Goal: Transaction & Acquisition: Purchase product/service

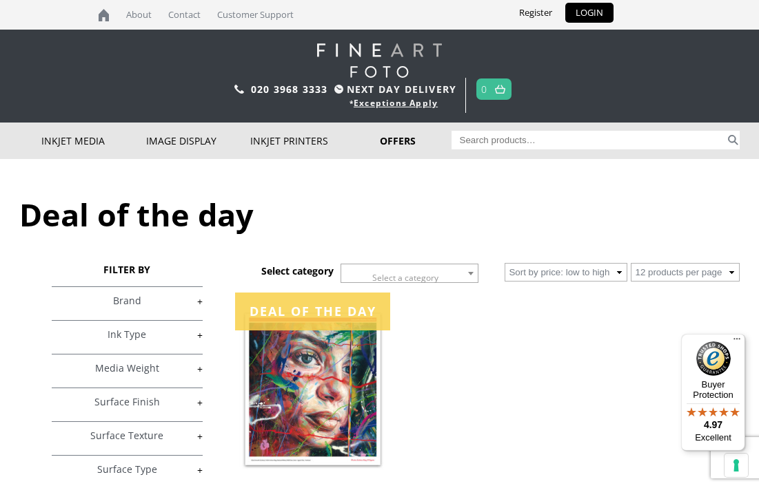
scroll to position [21, 0]
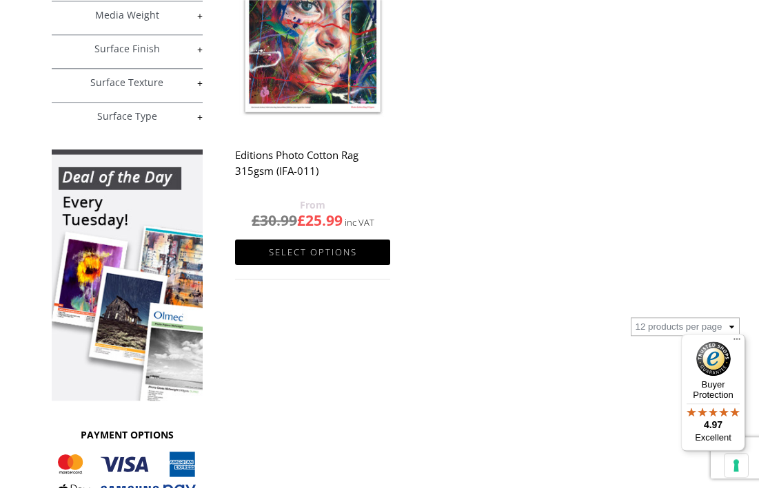
click at [577, 413] on div "Deal of the day Select category Select a category Best Offers Of The Week Image…" at bounding box center [379, 191] width 721 height 770
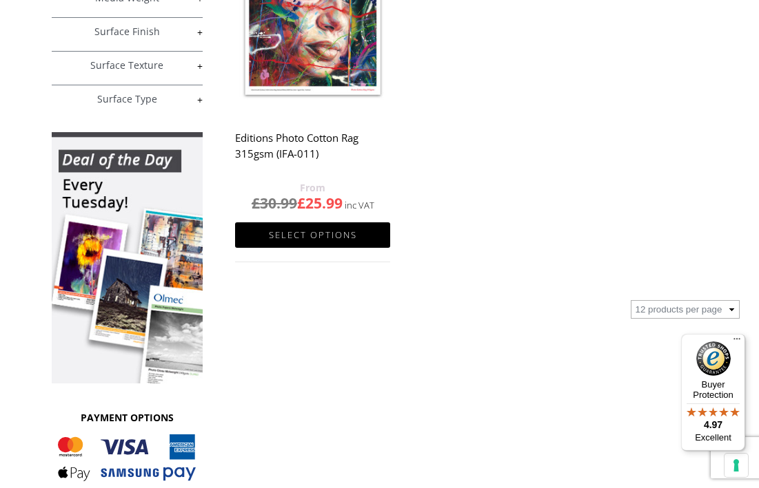
scroll to position [373, 0]
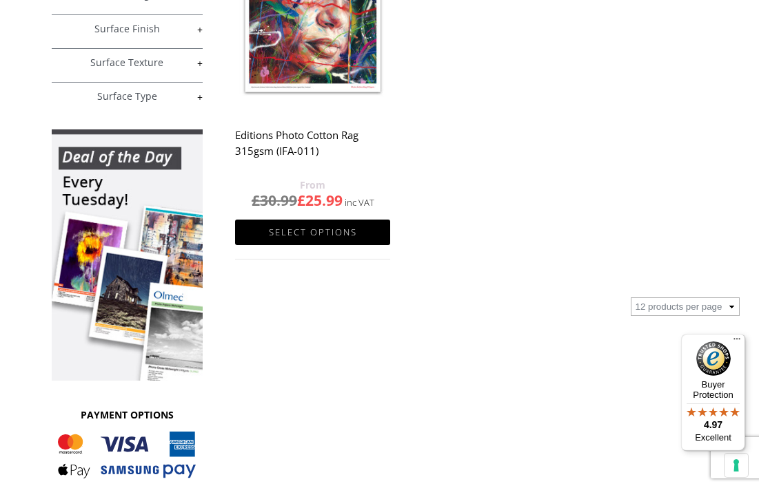
click at [343, 236] on link "Select options" at bounding box center [312, 232] width 155 height 25
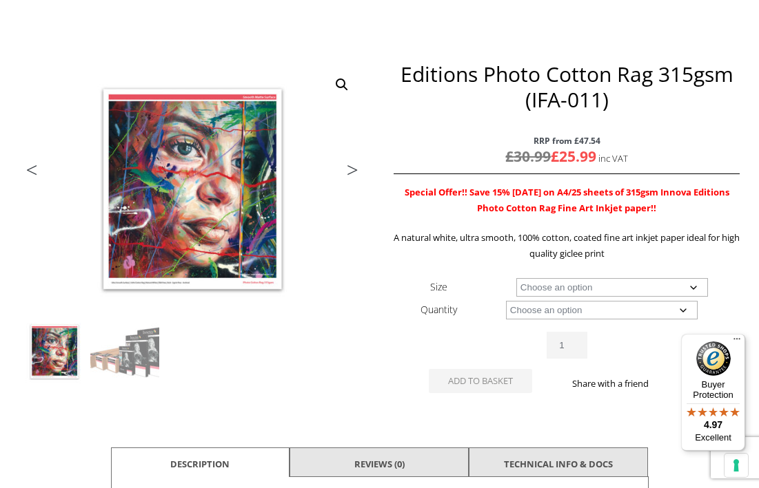
scroll to position [166, 0]
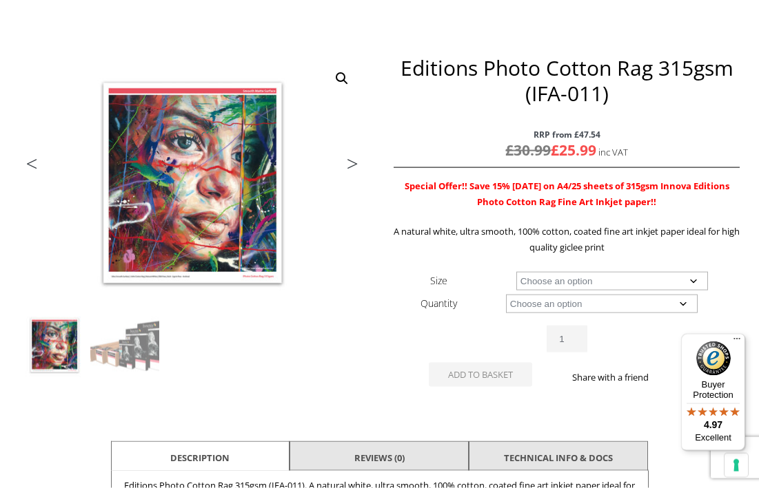
click at [692, 287] on select "Choose an option A4 Sheet A3 Sheet A3+ Sheet A2 Sheet 17" Wide Roll 24" Wide Ro…" at bounding box center [612, 281] width 192 height 19
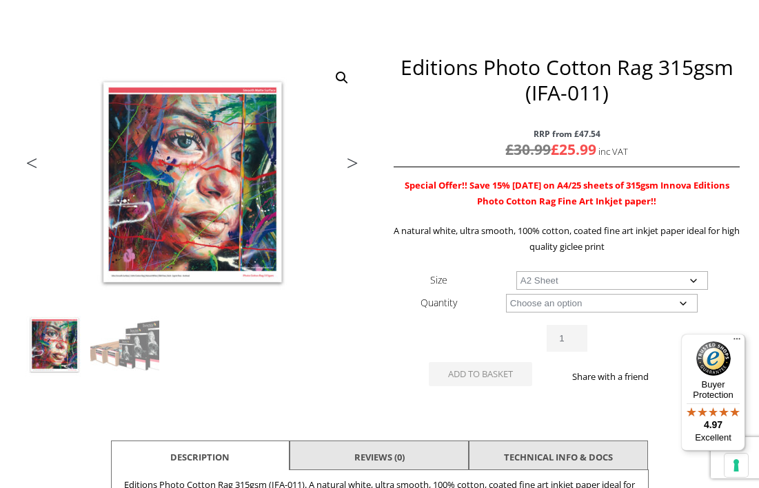
select select "a2-sheet"
click at [675, 311] on select "Choose an option 25 Sheets" at bounding box center [602, 303] width 192 height 19
select select "25-sheets"
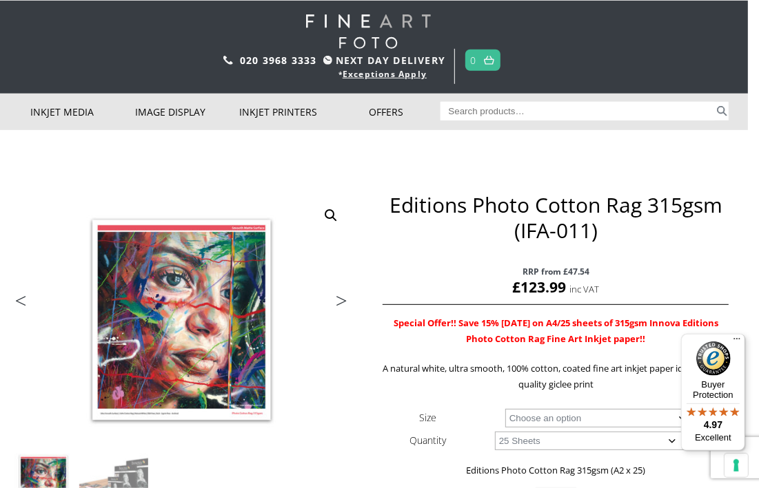
scroll to position [29, 12]
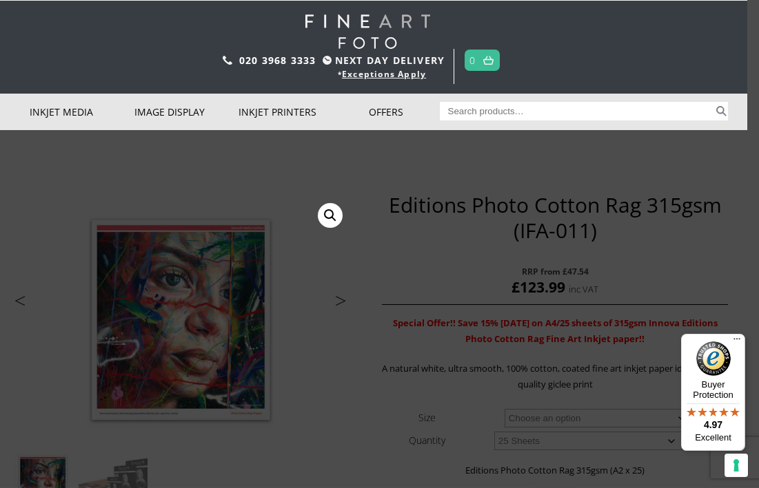
click at [0, 0] on link "Inkjet Fine Art Paper" at bounding box center [0, 0] width 0 height 0
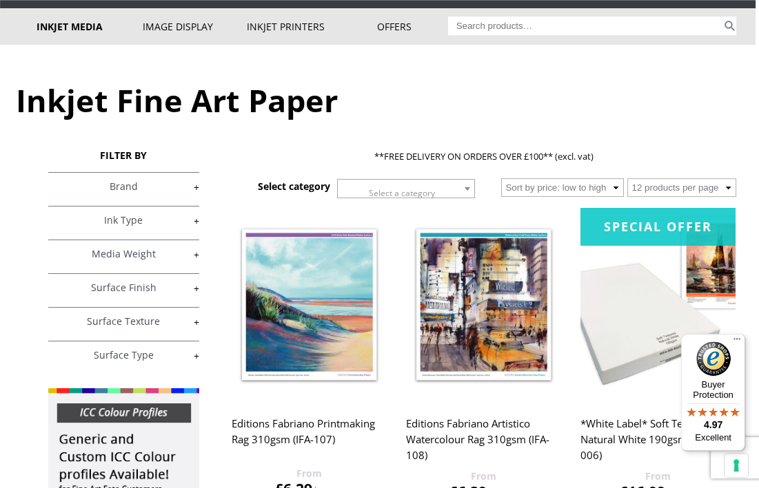
scroll to position [115, 3]
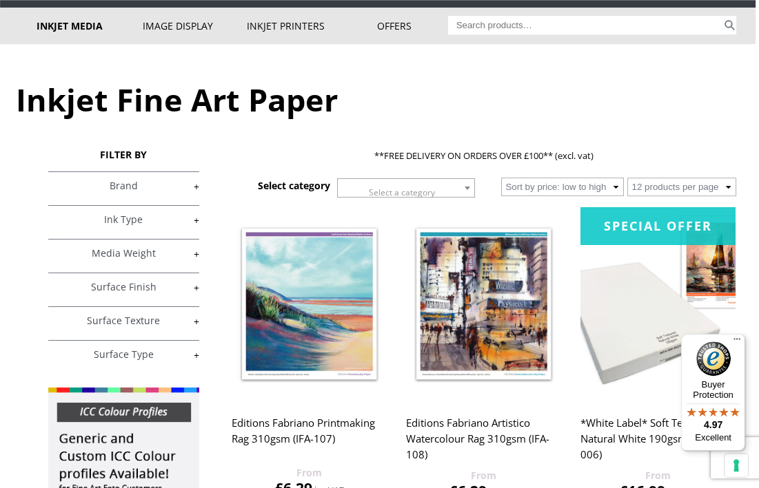
click at [187, 187] on link "+" at bounding box center [124, 186] width 152 height 13
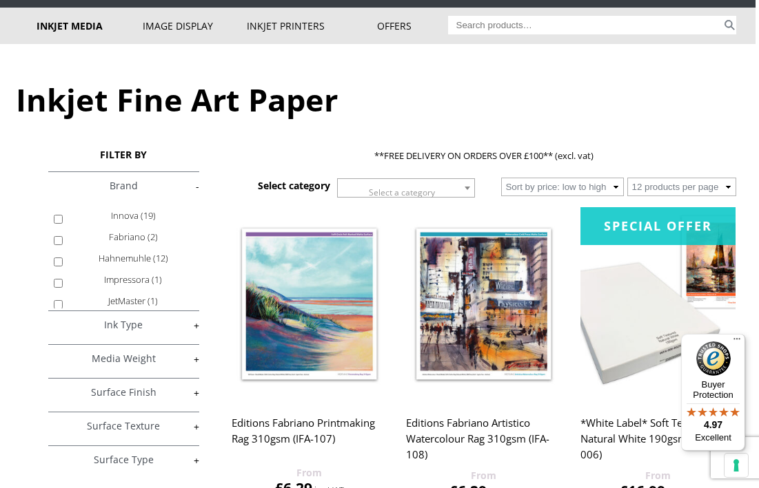
click at [63, 224] on input "Innova (19)" at bounding box center [58, 219] width 9 height 9
checkbox input "true"
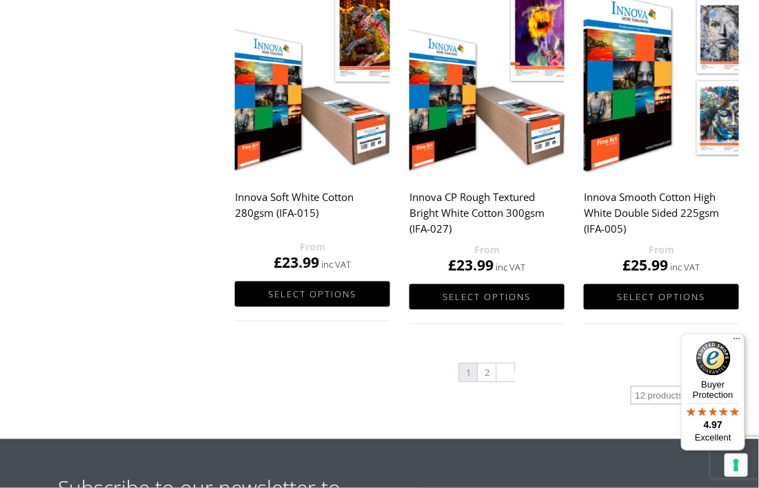
scroll to position [1375, 1]
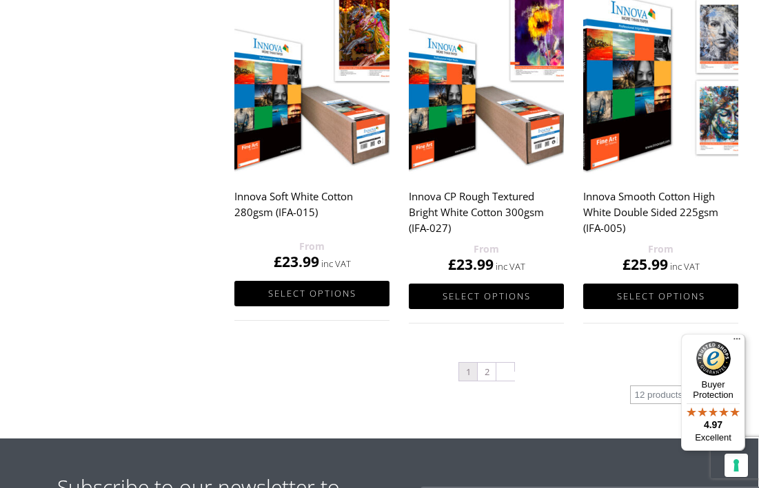
click at [483, 380] on link "2" at bounding box center [486, 372] width 18 height 18
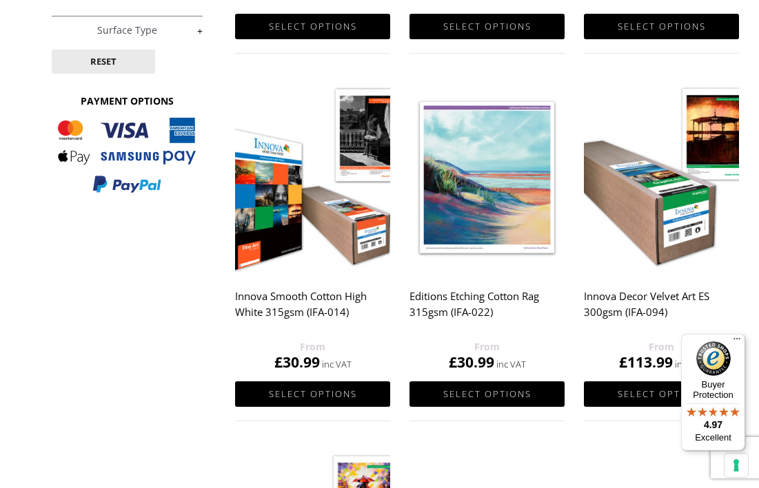
scroll to position [539, 0]
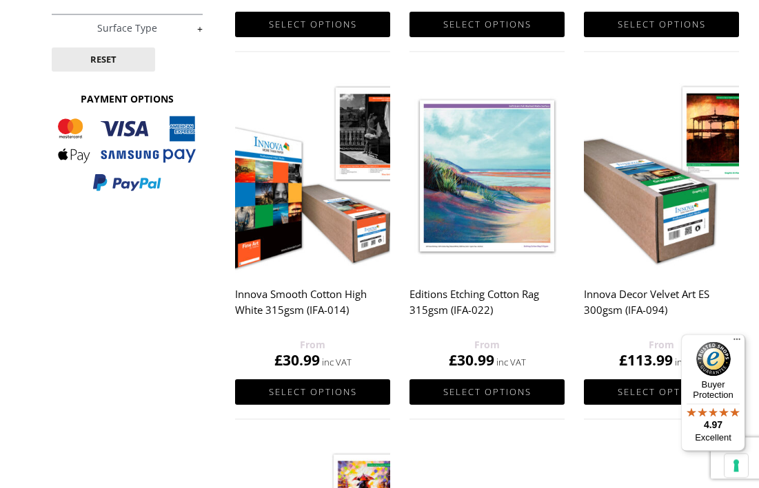
click at [491, 203] on img at bounding box center [486, 176] width 155 height 194
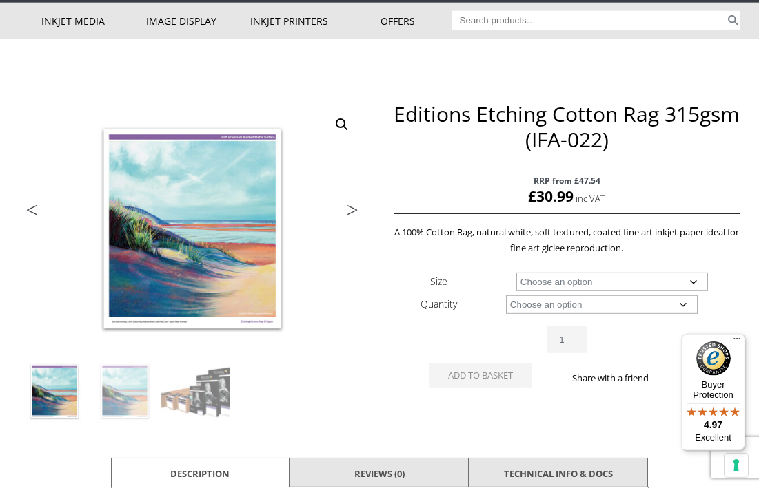
scroll to position [121, 0]
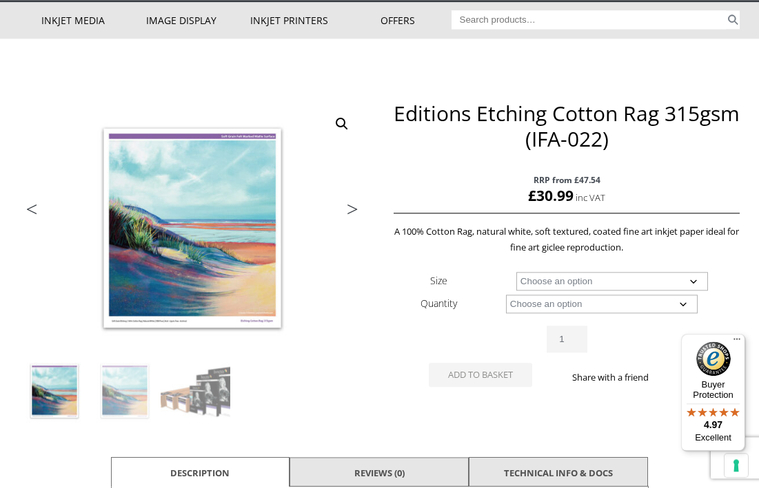
click at [584, 290] on select "Choose an option A4 Sheet A3 Sheet A3+ Sheet A2 Sheet 17" Wide Roll 24" Wide Ro…" at bounding box center [612, 281] width 192 height 19
select select "a2-sheet"
click at [581, 308] on select "Choose an option 25 Sheets" at bounding box center [602, 304] width 192 height 19
select select "25-sheets"
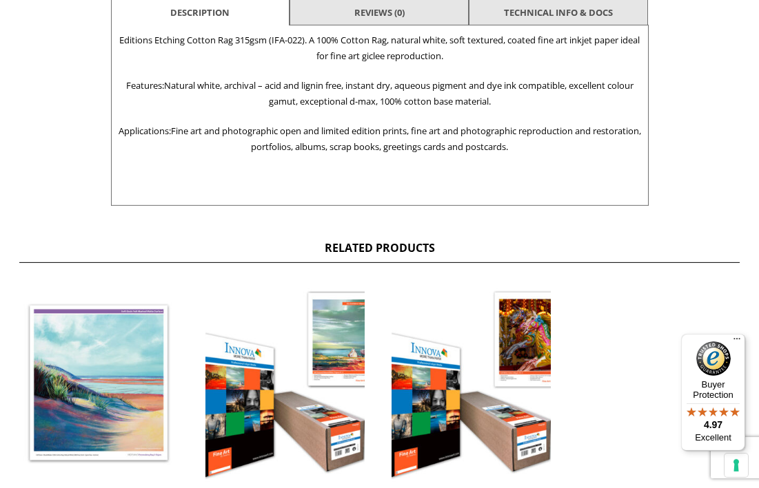
scroll to position [181, 12]
